Goal: Navigation & Orientation: Find specific page/section

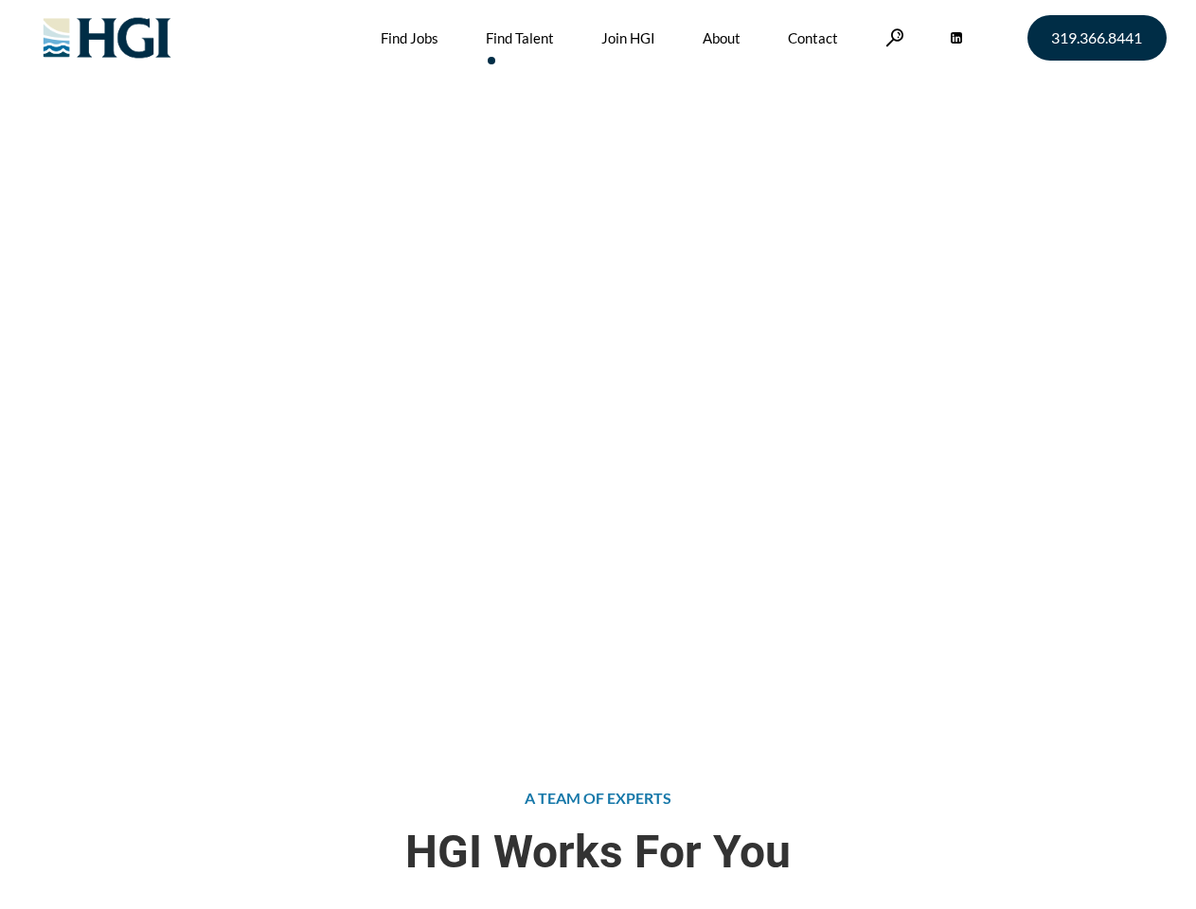
click at [597, 454] on div "Attract the Right Talent Home » Find Talent" at bounding box center [598, 363] width 1196 height 727
click at [892, 37] on link at bounding box center [894, 37] width 19 height 18
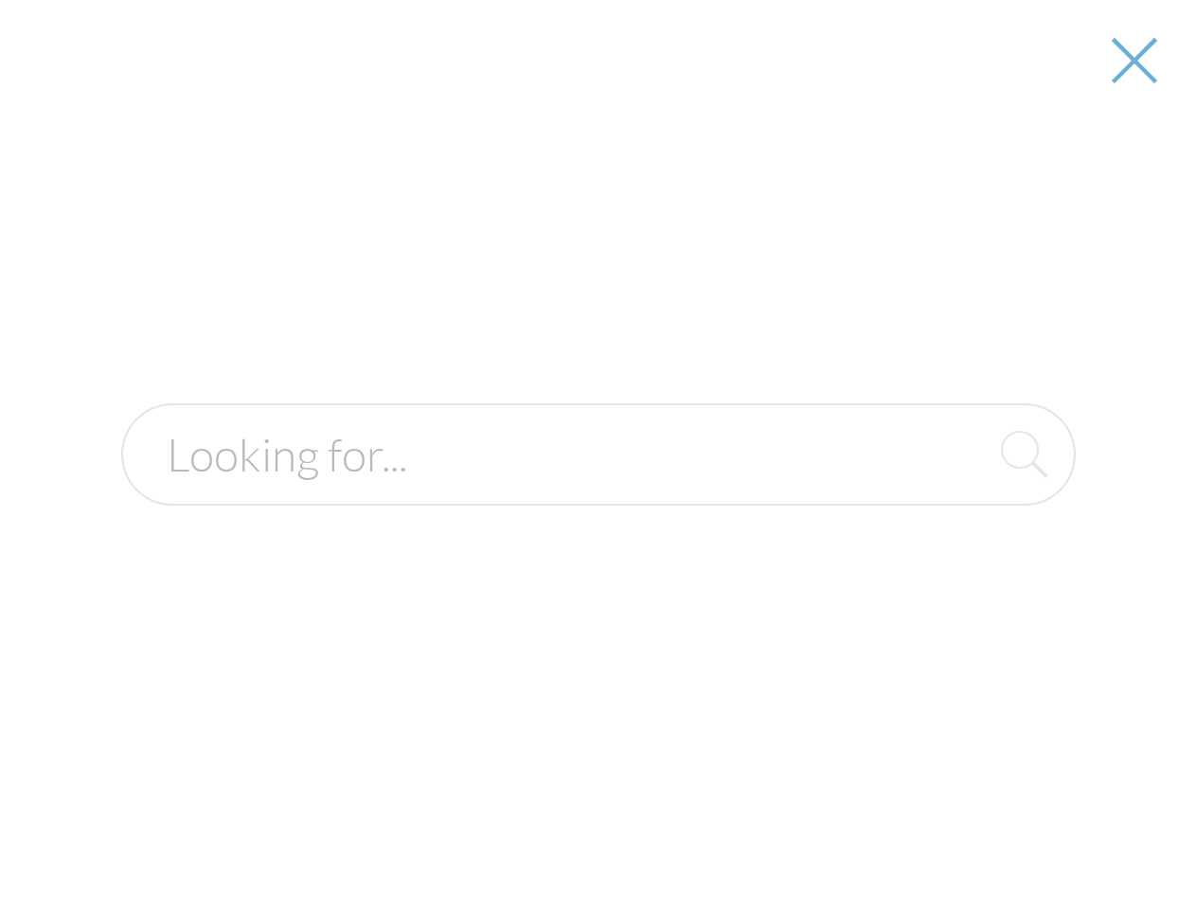
click at [597, 454] on div "Attract the Right Talent Home » Find Talent" at bounding box center [598, 363] width 1196 height 727
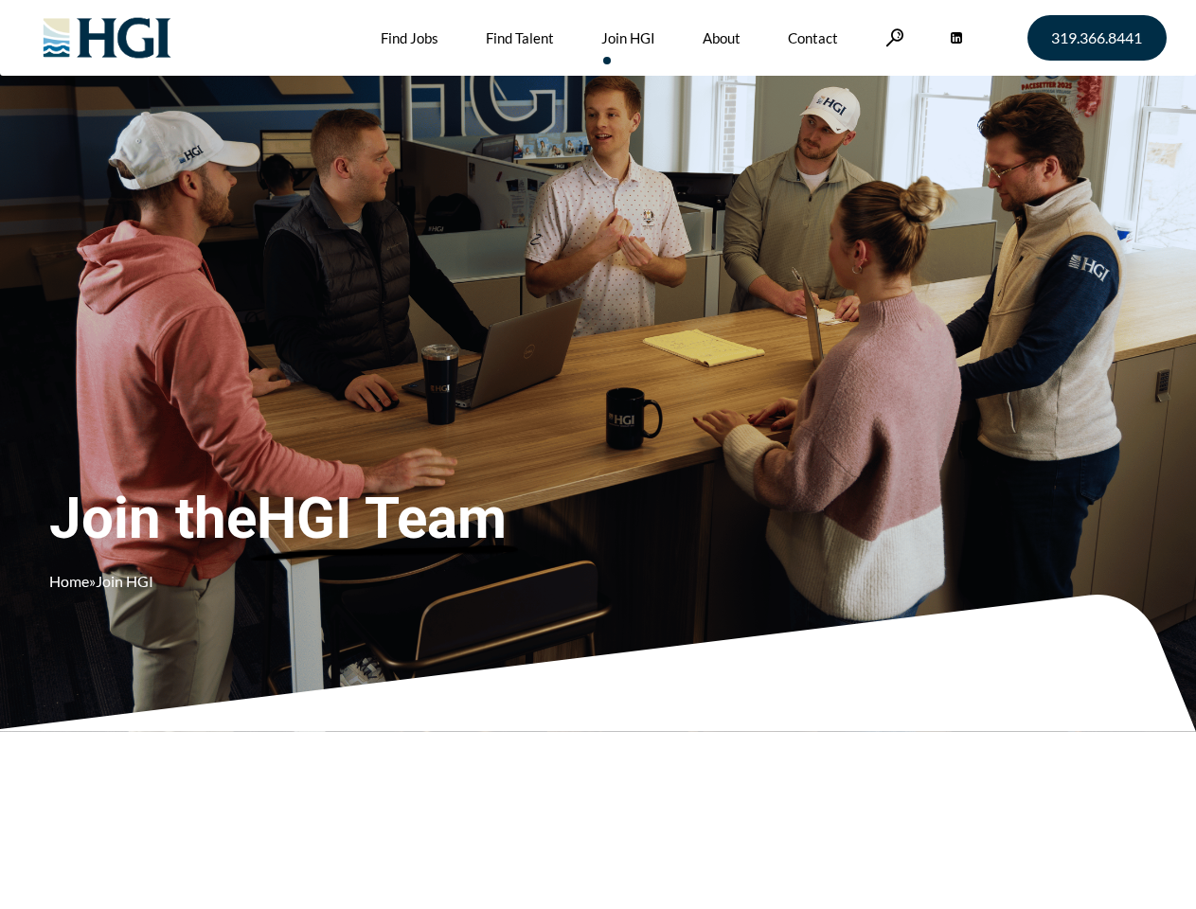
click at [597, 454] on div "Join the HGI Team Home » Join HGI" at bounding box center [353, 426] width 609 height 368
click at [892, 37] on link at bounding box center [894, 37] width 19 height 18
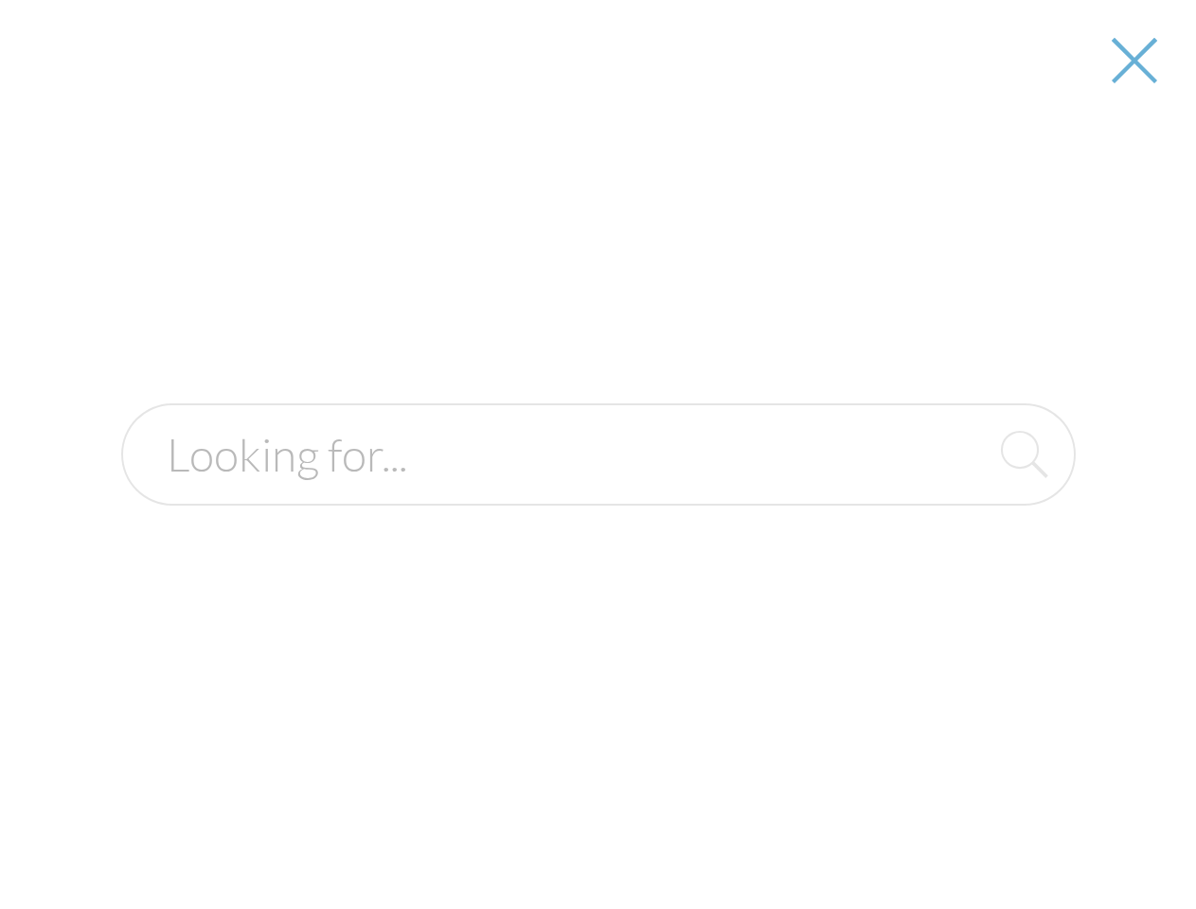
click at [597, 454] on div "Join the HGI Team Home » Join HGI" at bounding box center [353, 426] width 609 height 368
